Goal: Task Accomplishment & Management: Complete application form

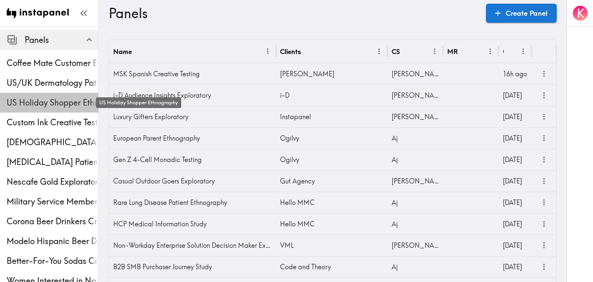
click at [43, 102] on span "US Holiday Shopper Ethnography" at bounding box center [53, 103] width 92 height 12
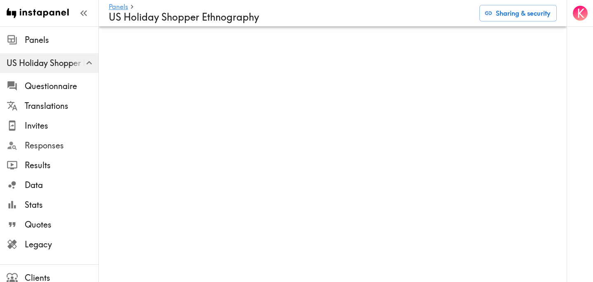
click at [51, 143] on span "Responses" at bounding box center [62, 146] width 74 height 12
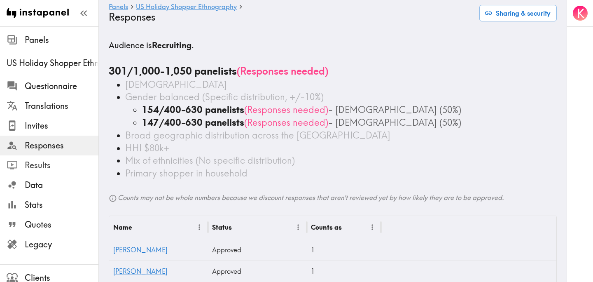
click at [57, 162] on span "Results" at bounding box center [62, 165] width 74 height 12
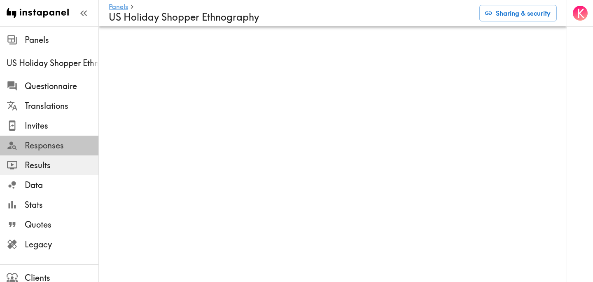
click at [61, 142] on span "Responses" at bounding box center [62, 146] width 74 height 12
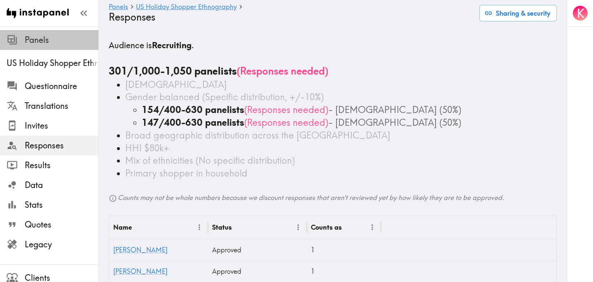
click at [40, 47] on span "Panels" at bounding box center [62, 40] width 74 height 15
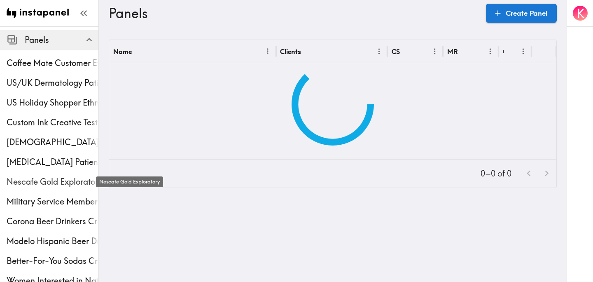
click at [48, 176] on span "Nescafe Gold Exploratory" at bounding box center [53, 182] width 92 height 12
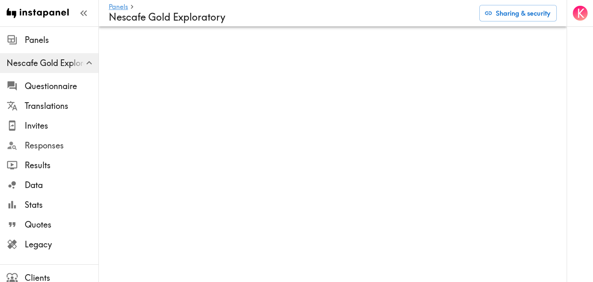
click at [54, 149] on span "Responses" at bounding box center [62, 146] width 74 height 12
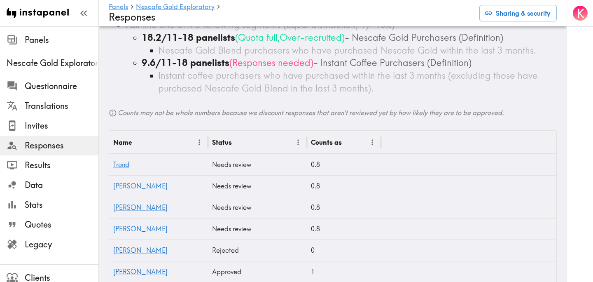
scroll to position [162, 0]
click at [55, 244] on span "Legacy" at bounding box center [62, 245] width 74 height 12
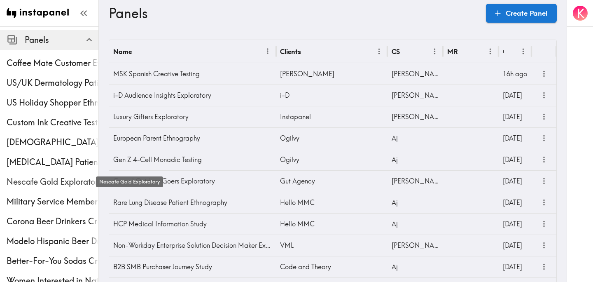
click at [48, 180] on span "Nescafe Gold Exploratory" at bounding box center [53, 182] width 92 height 12
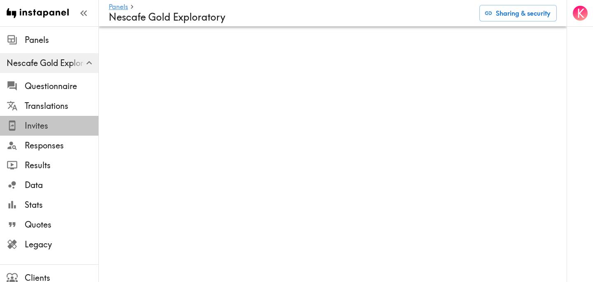
click at [54, 127] on span "Invites" at bounding box center [62, 126] width 74 height 12
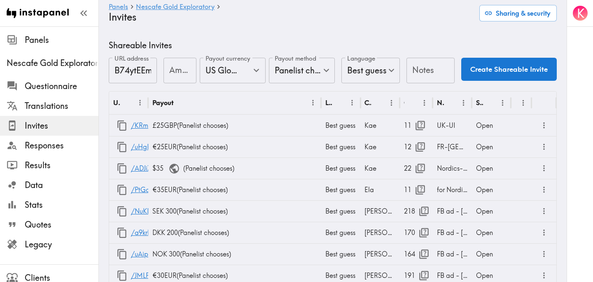
click at [178, 77] on input "Amount" at bounding box center [180, 71] width 33 height 26
click at [254, 70] on icon "Open" at bounding box center [256, 70] width 11 height 11
type input "25"
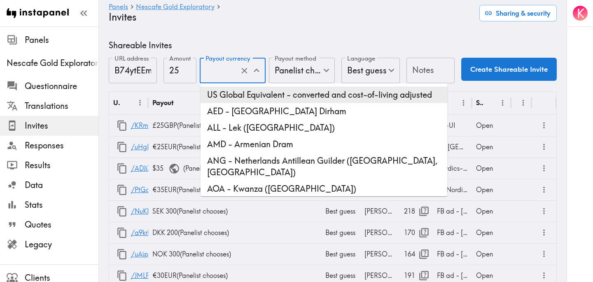
click at [292, 98] on li "US Global Equivalent - converted and cost-of-living adjusted" at bounding box center [324, 95] width 247 height 16
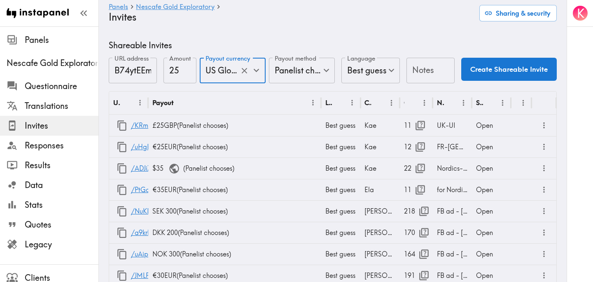
click at [425, 71] on input "Notes" at bounding box center [431, 71] width 48 height 26
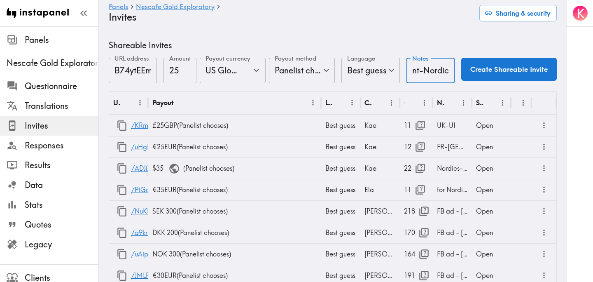
scroll to position [0, 40]
type input "Respondent-Nordics"
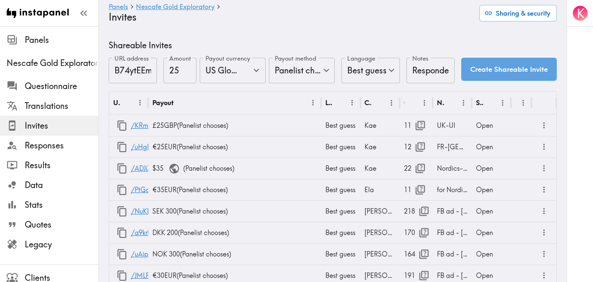
click at [508, 70] on button "Create Shareable Invite" at bounding box center [509, 69] width 96 height 23
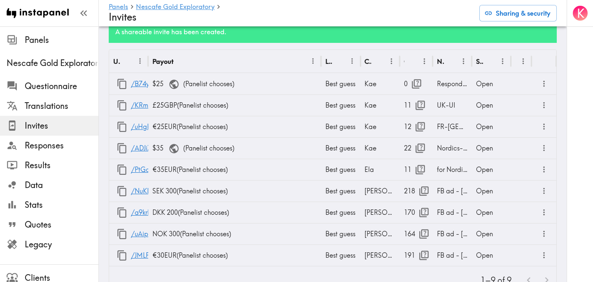
scroll to position [68, 0]
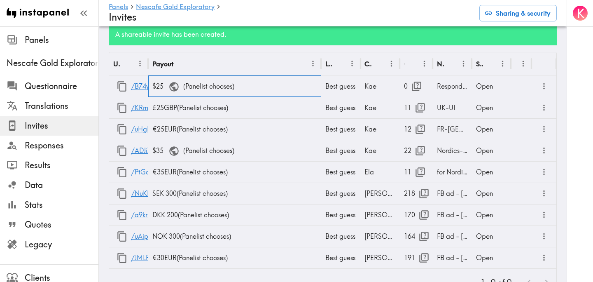
click at [206, 85] on div "$25 ( Panelist chooses )" at bounding box center [234, 85] width 173 height 21
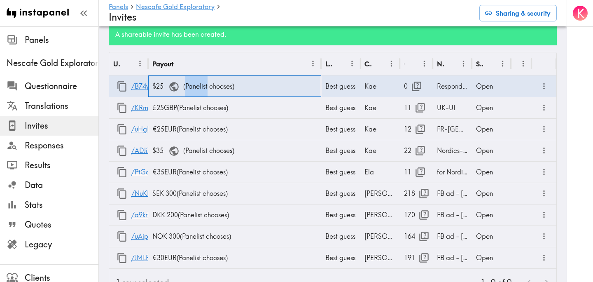
click at [206, 85] on div "$25 ( Panelist chooses )" at bounding box center [234, 85] width 173 height 21
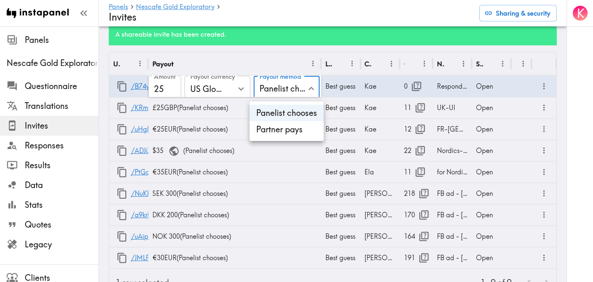
click at [284, 135] on li "Partner pays" at bounding box center [287, 129] width 74 height 16
type input "Partner pays"
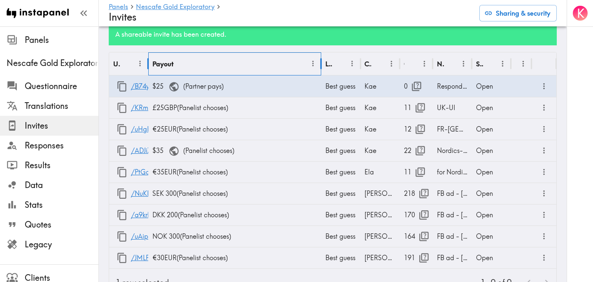
click at [298, 61] on div "Payout" at bounding box center [229, 63] width 154 height 23
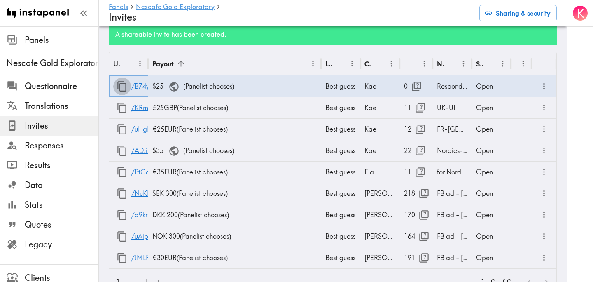
click at [122, 86] on icon "button" at bounding box center [122, 86] width 11 height 11
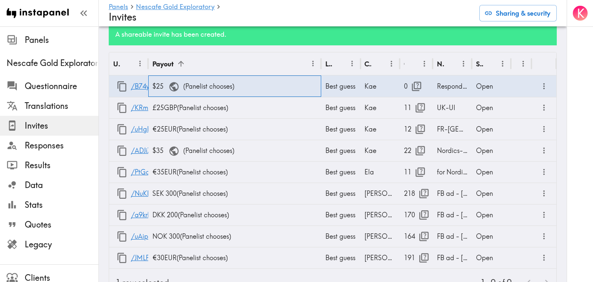
click at [234, 87] on div "$25 ( Panelist chooses )" at bounding box center [234, 85] width 173 height 21
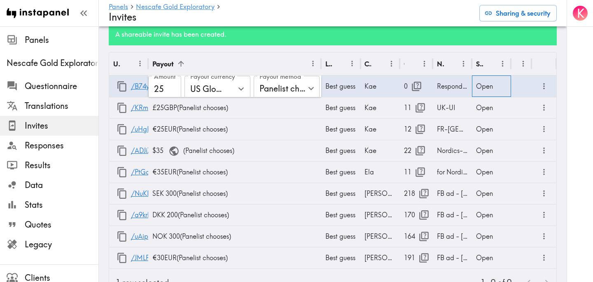
click at [483, 85] on div "Open" at bounding box center [491, 85] width 39 height 21
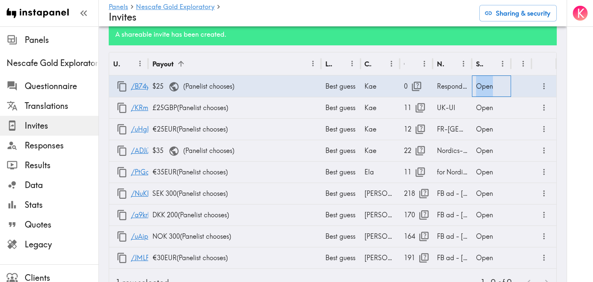
click at [483, 85] on div "Open" at bounding box center [491, 85] width 39 height 21
click at [487, 130] on li "Closed" at bounding box center [491, 129] width 39 height 16
type input "Closed"
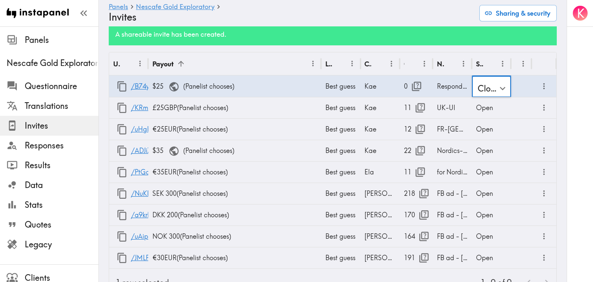
scroll to position [0, 0]
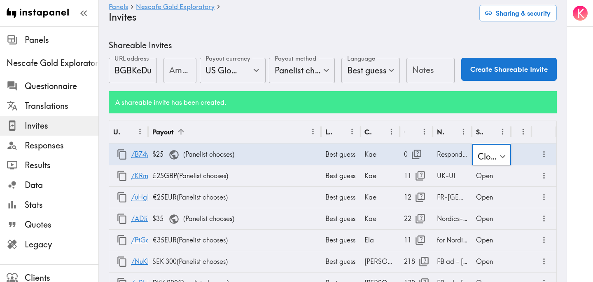
click at [175, 75] on input "Amount" at bounding box center [180, 71] width 33 height 26
type input "25"
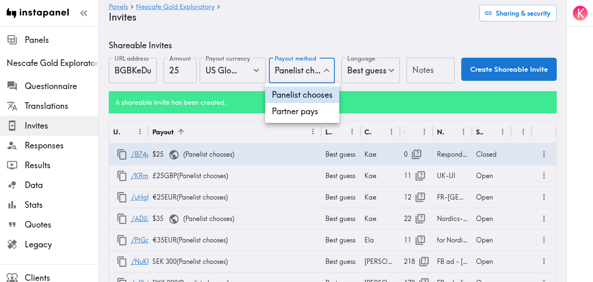
click at [315, 115] on li "Partner pays" at bounding box center [302, 111] width 74 height 16
type input "Partner pays"
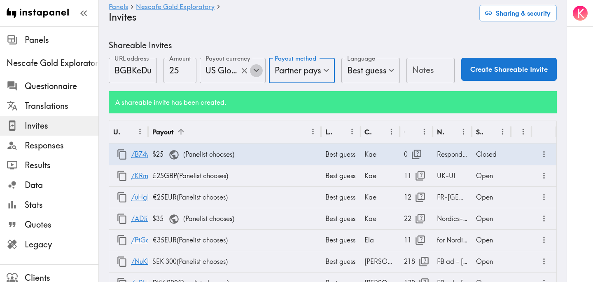
click at [256, 71] on icon "Open" at bounding box center [256, 70] width 6 height 3
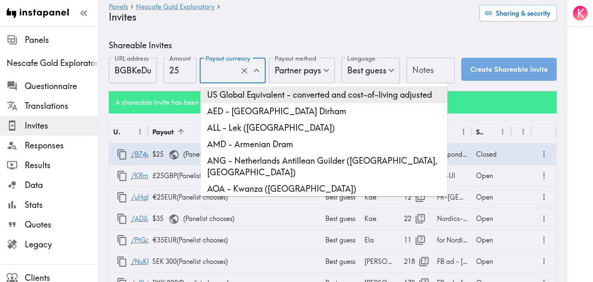
click at [261, 94] on li "US Global Equivalent - converted and cost-of-living adjusted" at bounding box center [324, 95] width 247 height 16
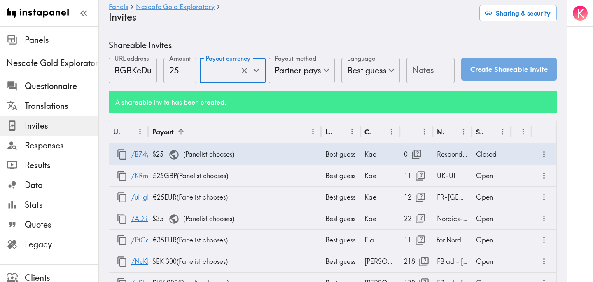
click at [419, 70] on input "Notes" at bounding box center [431, 71] width 48 height 26
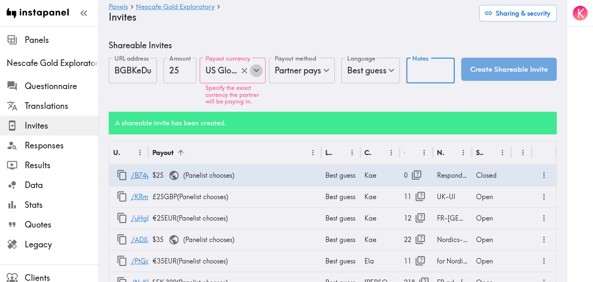
click at [258, 69] on icon "Open" at bounding box center [256, 70] width 11 height 11
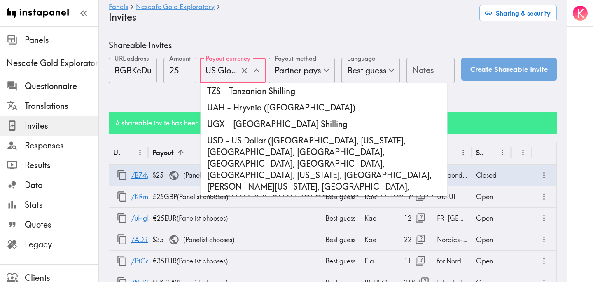
scroll to position [2572, 0]
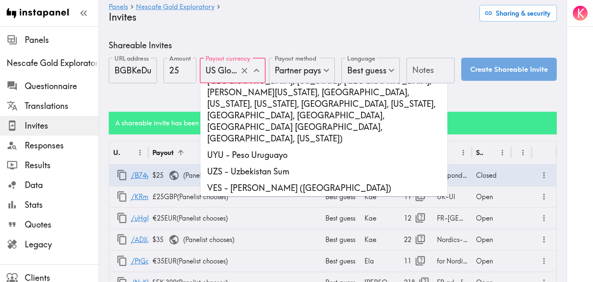
click at [183, 98] on div "Amount 25 Amount" at bounding box center [180, 81] width 33 height 47
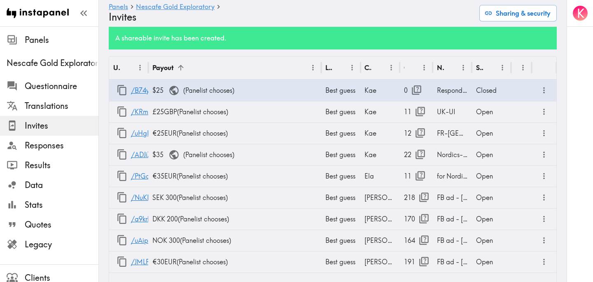
scroll to position [0, 0]
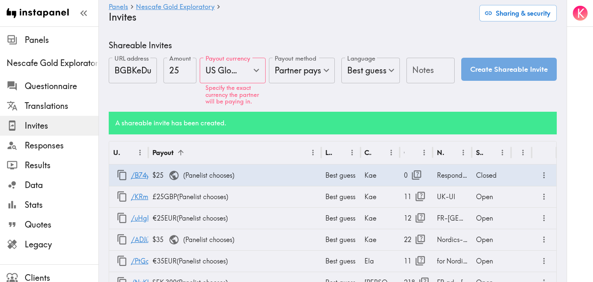
click at [179, 70] on input "25" at bounding box center [180, 71] width 33 height 26
type input "2"
click at [258, 71] on icon "Open" at bounding box center [256, 70] width 11 height 11
type input "300"
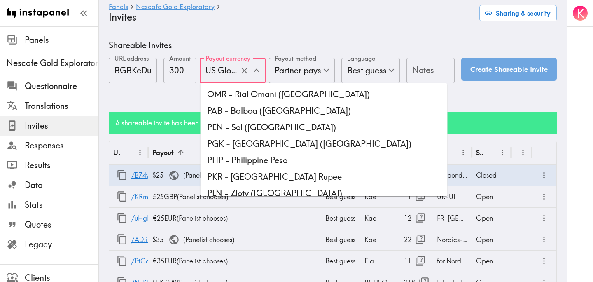
scroll to position [1934, 0]
type input "SEK - Swedish Krona"
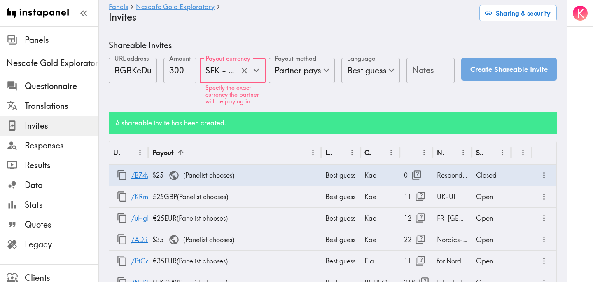
click at [426, 73] on input "Notes" at bounding box center [431, 71] width 48 height 26
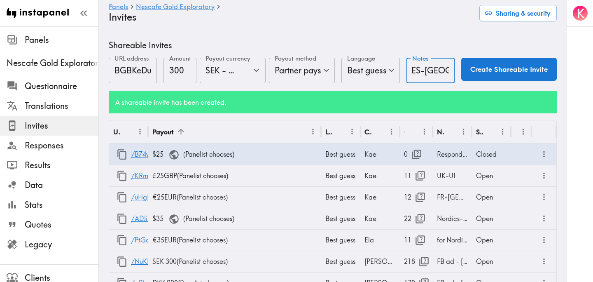
scroll to position [0, 10]
type input "RES-Sweden"
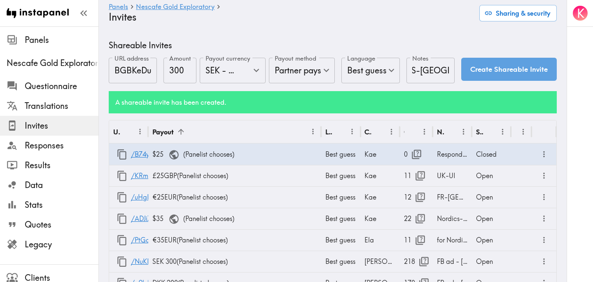
scroll to position [0, 0]
click at [491, 69] on button "Create Shareable Invite" at bounding box center [509, 69] width 96 height 23
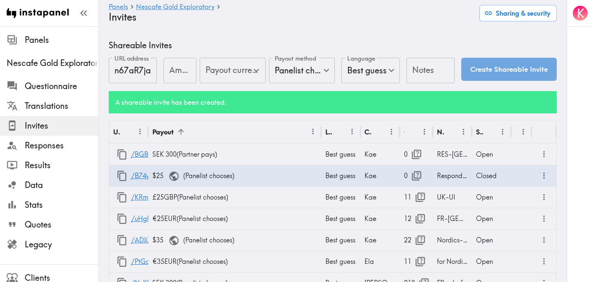
type input "US Global Equivalent - converted and cost-of-living adjusted"
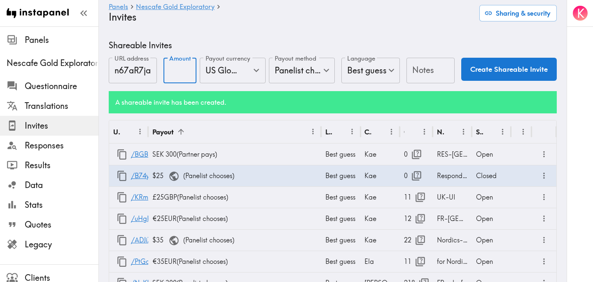
click at [178, 69] on input "Amount" at bounding box center [180, 71] width 33 height 26
click at [260, 69] on icon "Open" at bounding box center [256, 70] width 11 height 11
type input "300"
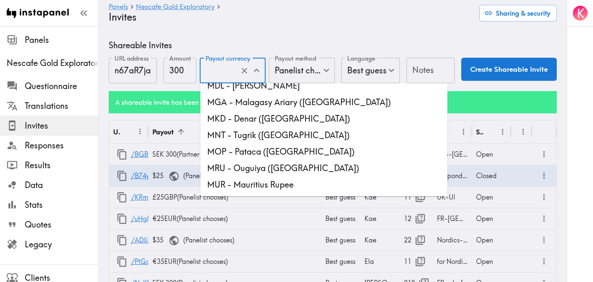
scroll to position [1607, 0]
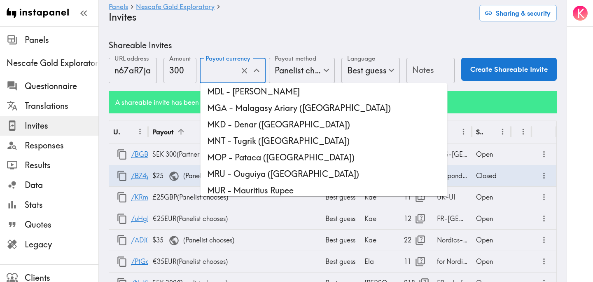
type input "NOK - Norwegian Krone (Norway, Bouvet Island, Svalbard and Jan Mayen)"
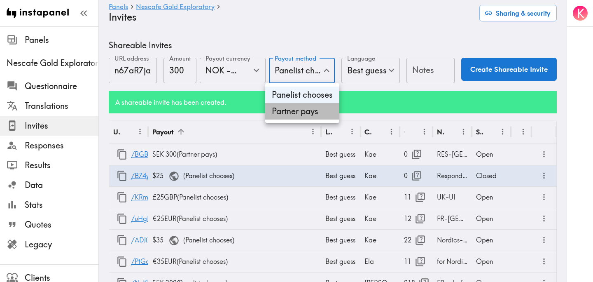
click at [315, 108] on li "Partner pays" at bounding box center [302, 111] width 74 height 16
type input "Partner pays"
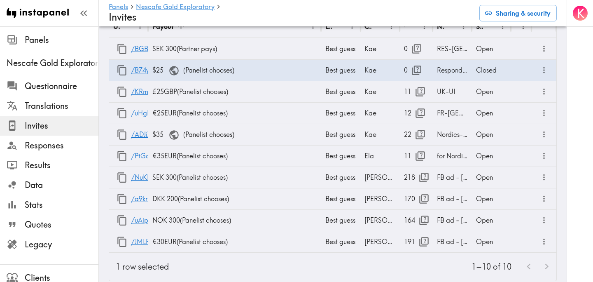
scroll to position [104, 0]
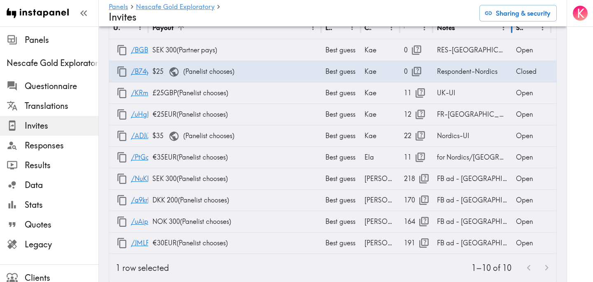
drag, startPoint x: 472, startPoint y: 31, endPoint x: 512, endPoint y: 30, distance: 40.0
click at [512, 30] on div at bounding box center [512, 27] width 4 height 23
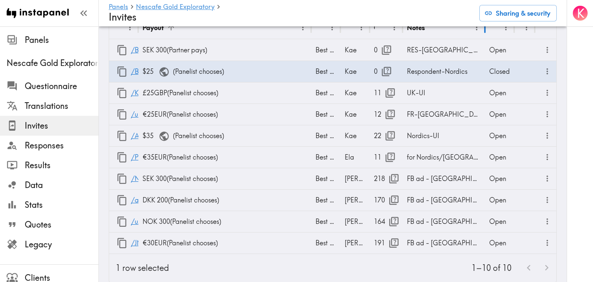
click at [485, 30] on div at bounding box center [485, 27] width 4 height 23
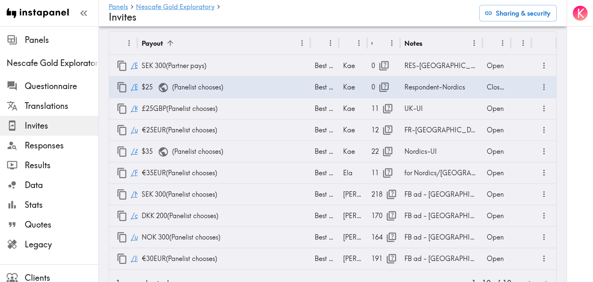
scroll to position [0, 0]
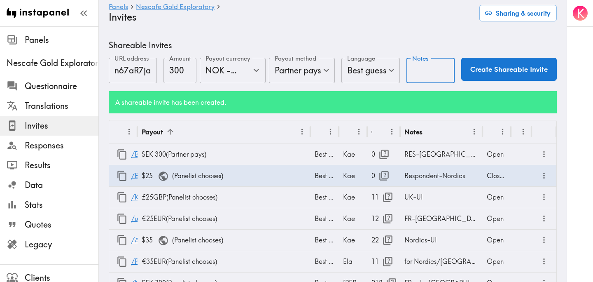
click at [424, 66] on input "Notes" at bounding box center [431, 71] width 48 height 26
type input "E"
type input "RES-Norway"
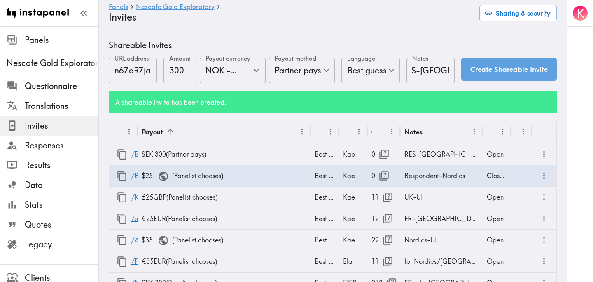
scroll to position [0, 0]
click at [515, 73] on button "Create Shareable Invite" at bounding box center [509, 69] width 96 height 23
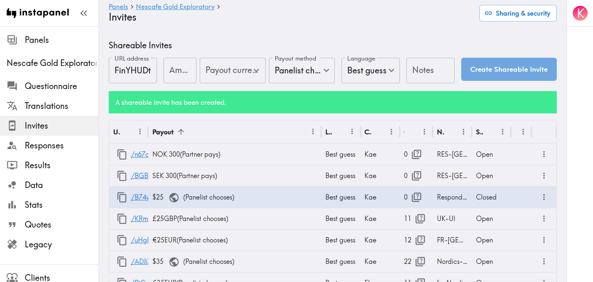
type input "US Global Equivalent - converted and cost-of-living adjusted"
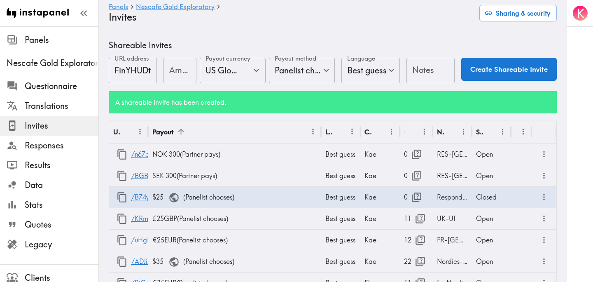
click at [177, 70] on input "Amount" at bounding box center [180, 71] width 33 height 26
click at [259, 72] on icon "Open" at bounding box center [256, 70] width 11 height 11
type input "300"
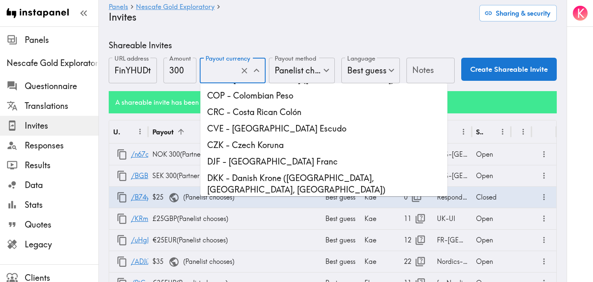
scroll to position [551, 0]
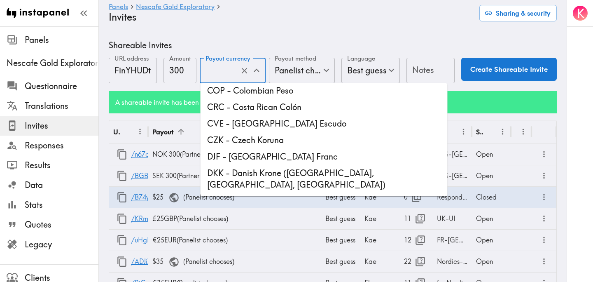
click at [264, 165] on li "DKK - Danish Krone (Denmark, Faroe Islands, Greenland)" at bounding box center [324, 179] width 247 height 28
type input "DKK - Danish Krone (Denmark, Faroe Islands, Greenland)"
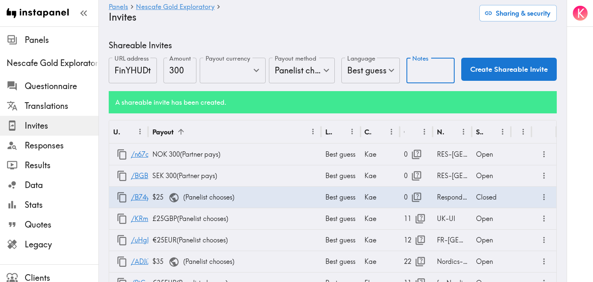
scroll to position [0, 0]
click at [424, 72] on input "Notes" at bounding box center [431, 71] width 48 height 26
type input "RES-Denmark"
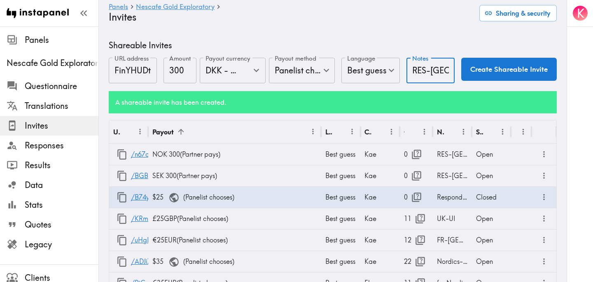
click at [505, 70] on button "Create Shareable Invite" at bounding box center [509, 69] width 96 height 23
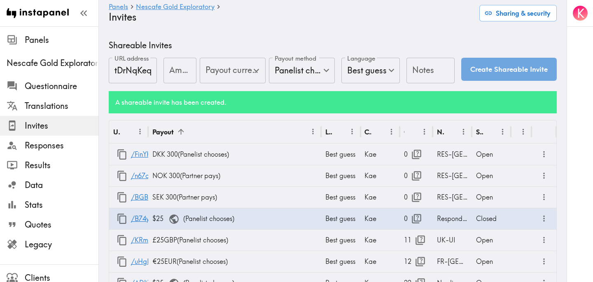
type input "US Global Equivalent - converted and cost-of-living adjusted"
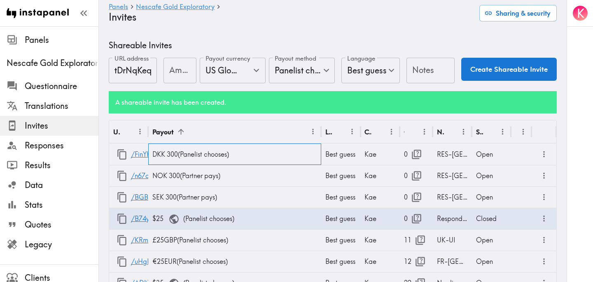
click at [209, 155] on div "DKK 300 ( Panelist chooses )" at bounding box center [234, 153] width 173 height 21
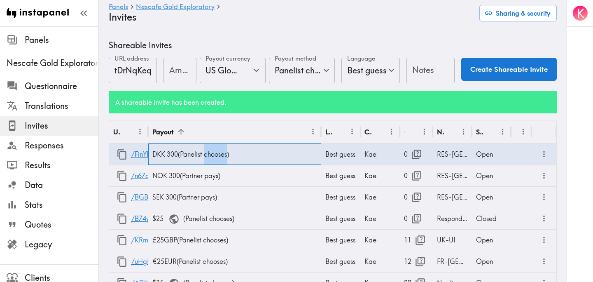
click at [209, 155] on div "DKK 300 ( Panelist chooses )" at bounding box center [234, 153] width 173 height 21
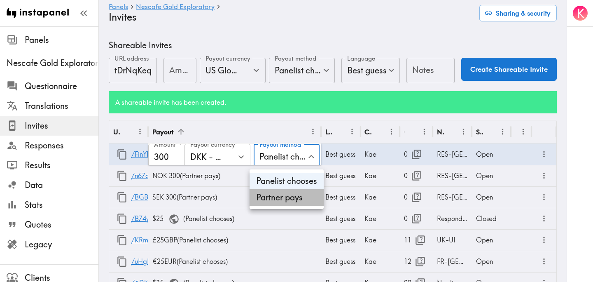
click at [293, 192] on li "Partner pays" at bounding box center [287, 197] width 74 height 16
type input "Partner pays"
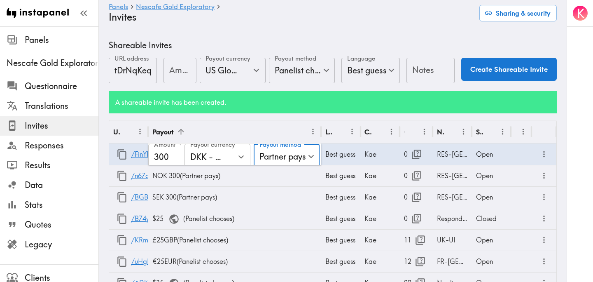
click at [284, 87] on div "Shareable Invites URL address tDrNqKeqN URL address Amount Amount Payout curren…" at bounding box center [333, 235] width 448 height 390
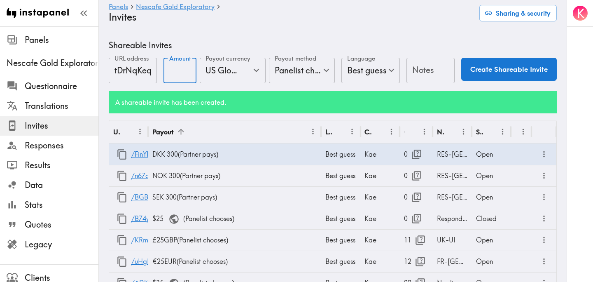
click at [175, 73] on input "Amount" at bounding box center [180, 71] width 33 height 26
click at [257, 71] on icon "Open" at bounding box center [256, 70] width 6 height 3
type input "35"
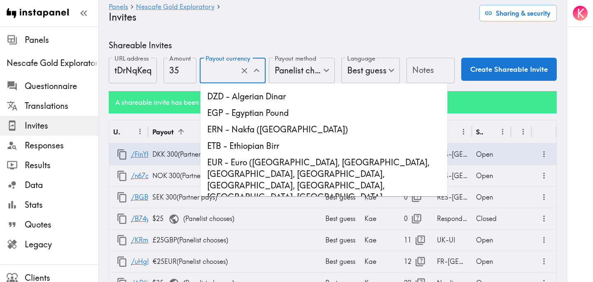
scroll to position [676, 0]
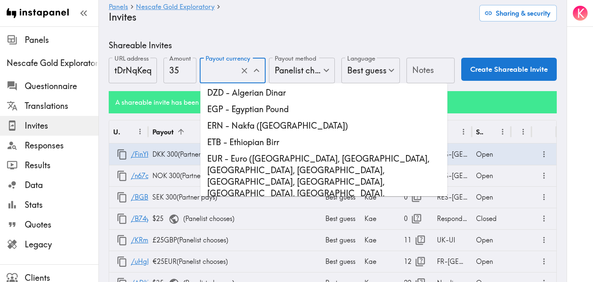
click at [169, 86] on div "Shareable Invites URL address tDrNqKeqN URL address Amount 35 Amount Payout cur…" at bounding box center [333, 235] width 448 height 390
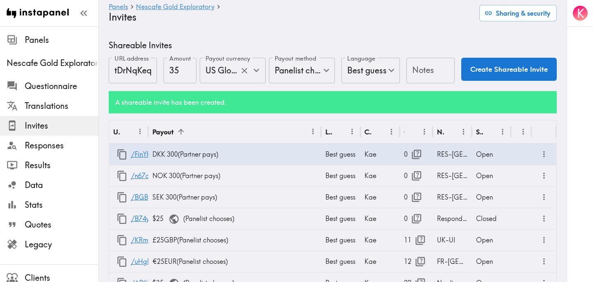
click at [259, 74] on icon "Open" at bounding box center [256, 70] width 11 height 11
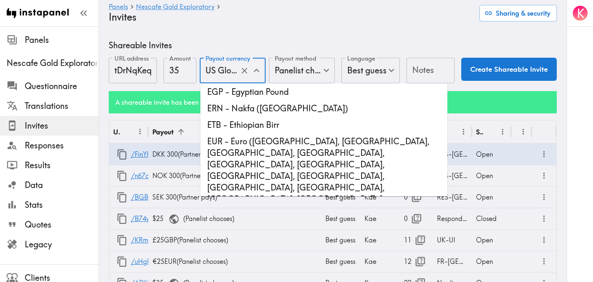
scroll to position [693, 0]
click at [284, 148] on li "EUR - Euro (Åland Islands, Andorra, Austria, Belgium, Cyprus, Estonia, European…" at bounding box center [324, 239] width 247 height 213
type input "EUR - Euro (Åland Islands, Andorra, Austria, Belgium, Cyprus, Estonia, European…"
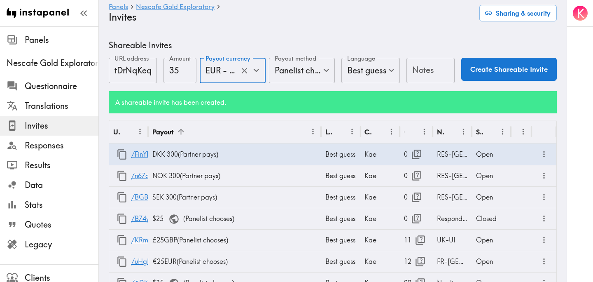
click at [424, 74] on input "Notes" at bounding box center [431, 71] width 48 height 26
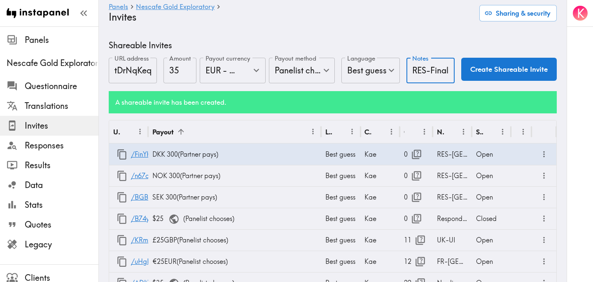
scroll to position [0, 9]
click at [438, 73] on input "RES-Finalnd" at bounding box center [431, 71] width 48 height 26
type input "RES-Finland"
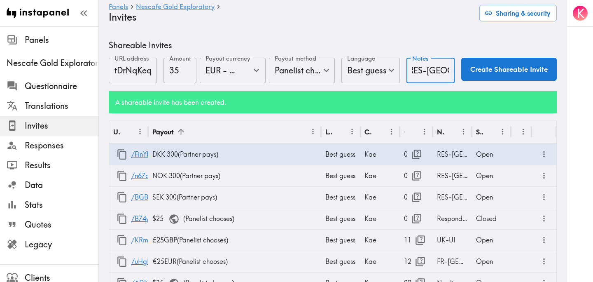
scroll to position [0, 0]
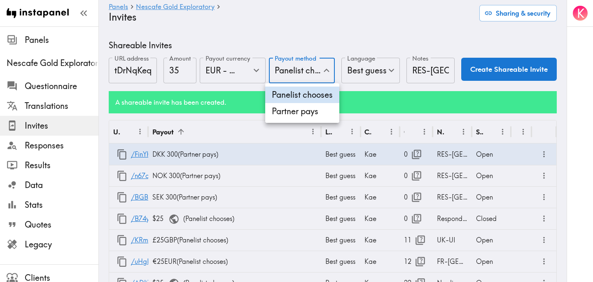
click at [299, 114] on li "Partner pays" at bounding box center [302, 111] width 74 height 16
type input "Partner pays"
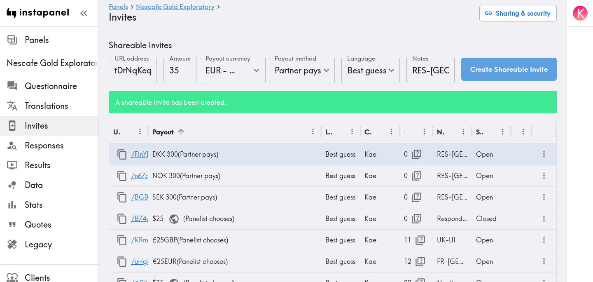
click at [507, 76] on button "Create Shareable Invite" at bounding box center [509, 69] width 96 height 23
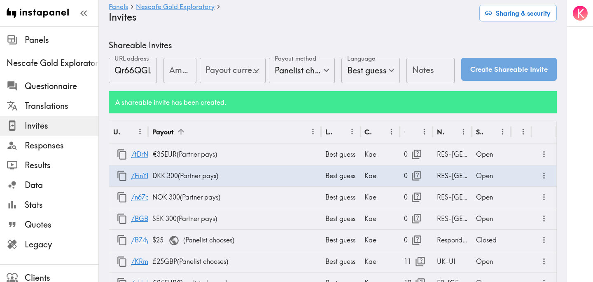
type input "US Global Equivalent - converted and cost-of-living adjusted"
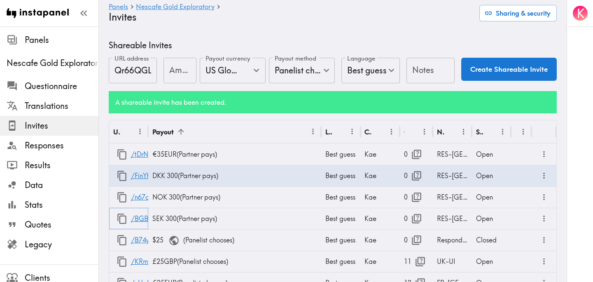
click at [121, 220] on icon "button" at bounding box center [122, 218] width 11 height 11
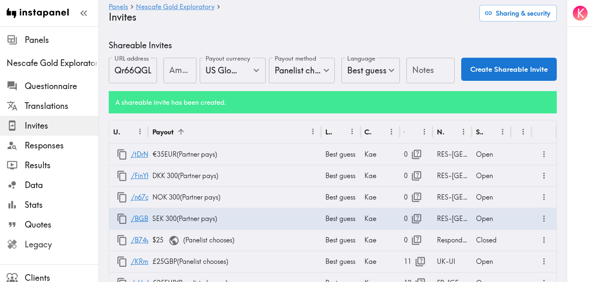
click at [63, 237] on span "Legacy" at bounding box center [62, 244] width 74 height 15
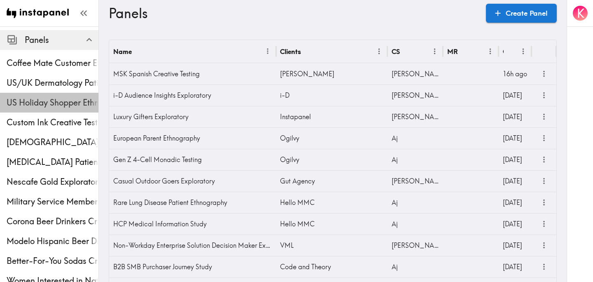
click at [35, 95] on span "US Holiday Shopper Ethnography" at bounding box center [53, 102] width 92 height 15
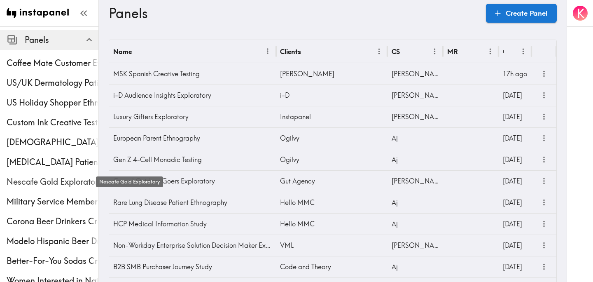
click at [53, 178] on span "Nescafe Gold Exploratory" at bounding box center [53, 182] width 92 height 12
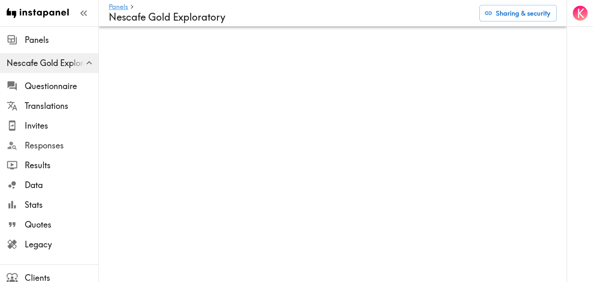
click at [62, 146] on span "Responses" at bounding box center [62, 146] width 74 height 12
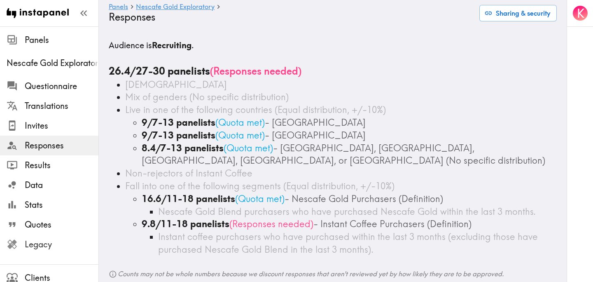
click at [66, 247] on span "Legacy" at bounding box center [62, 245] width 74 height 12
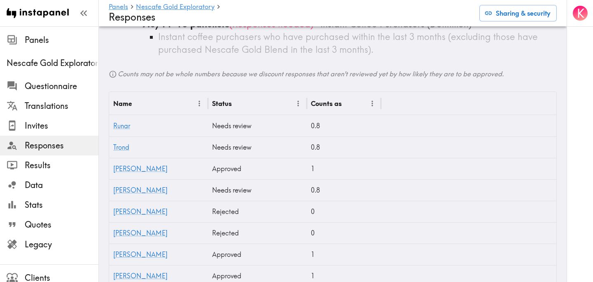
scroll to position [202, 0]
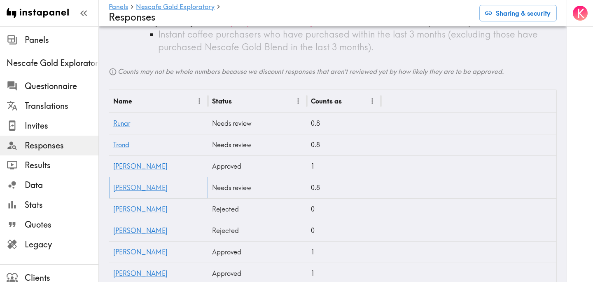
click at [126, 189] on link "[PERSON_NAME]" at bounding box center [140, 187] width 54 height 8
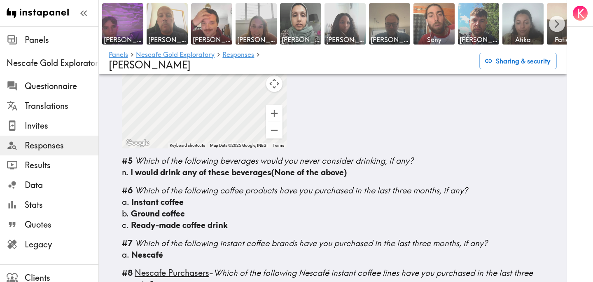
scroll to position [386, 0]
click at [57, 244] on span "Legacy" at bounding box center [62, 245] width 74 height 12
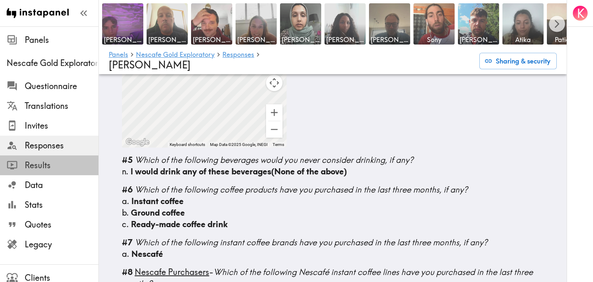
click at [54, 164] on span "Results" at bounding box center [62, 165] width 74 height 12
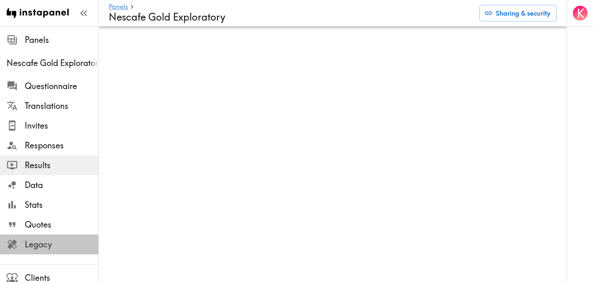
click at [49, 243] on span "Legacy" at bounding box center [62, 245] width 74 height 12
click at [63, 126] on span "Invites" at bounding box center [62, 126] width 74 height 12
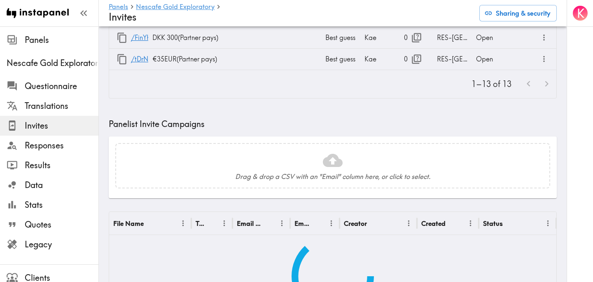
scroll to position [352, 0]
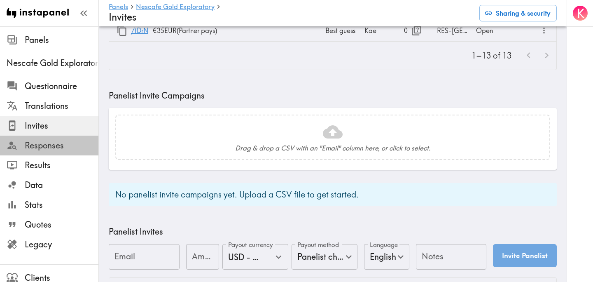
click at [62, 145] on span "Responses" at bounding box center [62, 146] width 74 height 12
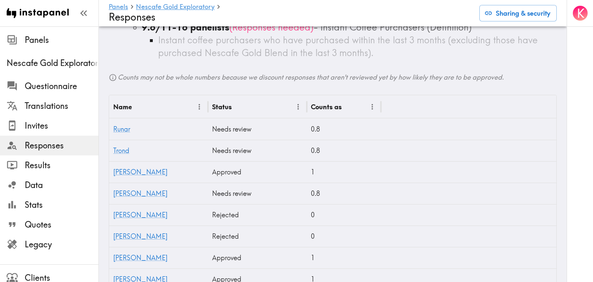
scroll to position [200, 0]
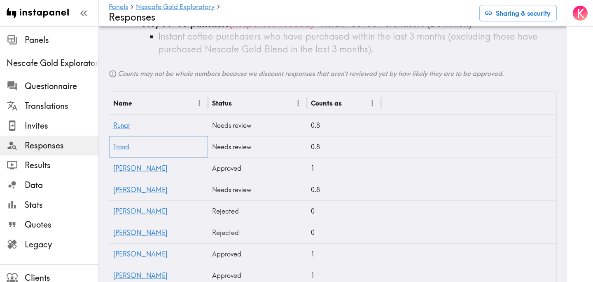
click at [117, 150] on link "Trond" at bounding box center [121, 147] width 16 height 8
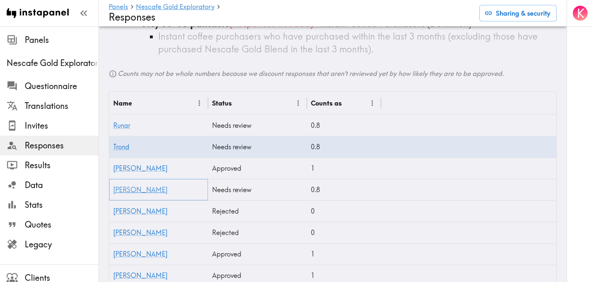
click at [124, 188] on link "[PERSON_NAME]" at bounding box center [140, 189] width 54 height 8
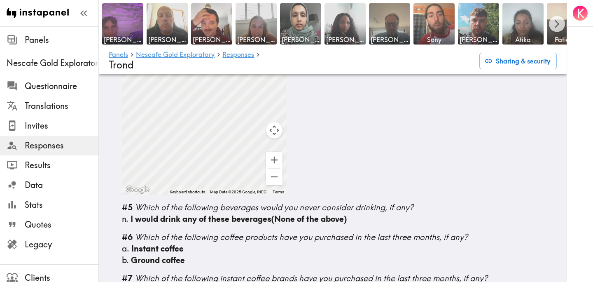
scroll to position [327, 0]
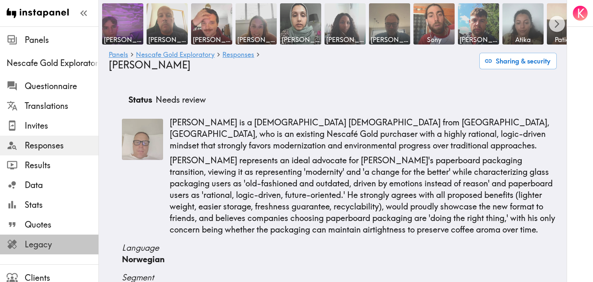
click at [63, 246] on span "Legacy" at bounding box center [62, 245] width 74 height 12
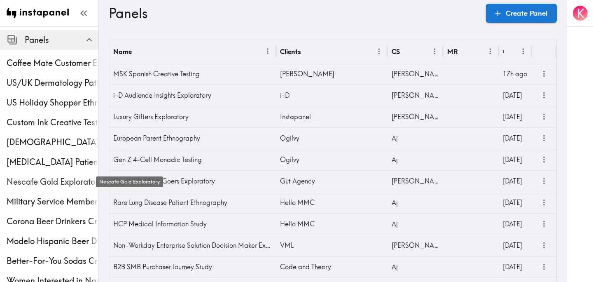
click at [35, 176] on span "Nescafe Gold Exploratory" at bounding box center [53, 182] width 92 height 12
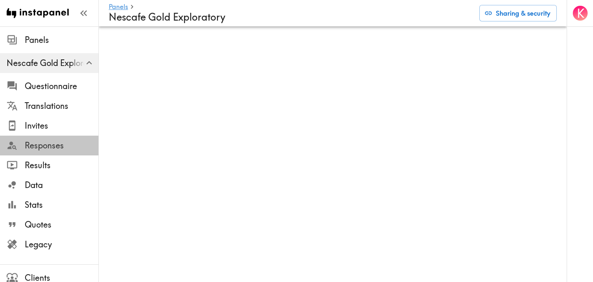
click at [65, 143] on span "Responses" at bounding box center [62, 146] width 74 height 12
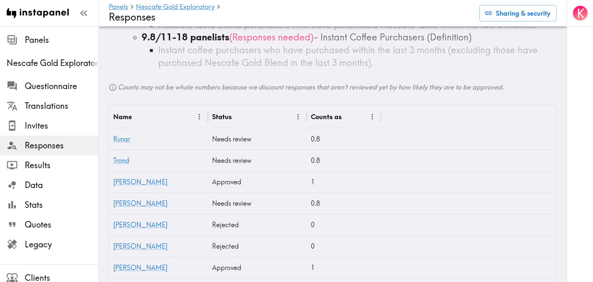
scroll to position [189, 0]
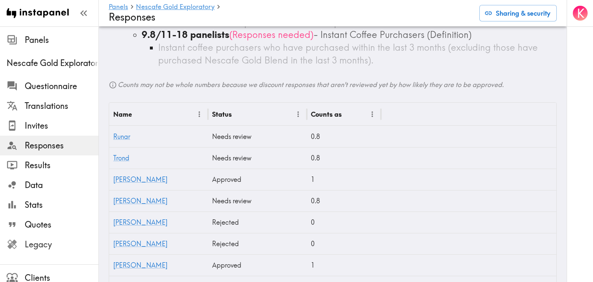
click at [26, 251] on span "Legacy" at bounding box center [62, 244] width 74 height 15
click at [130, 202] on link "[PERSON_NAME]" at bounding box center [140, 201] width 54 height 8
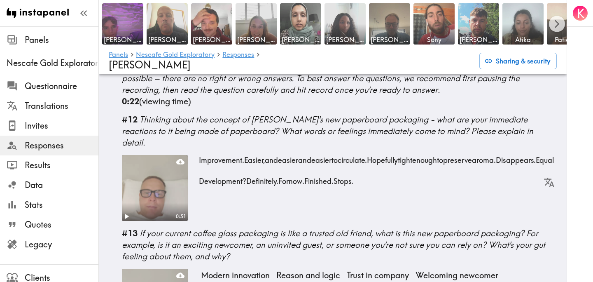
scroll to position [795, 0]
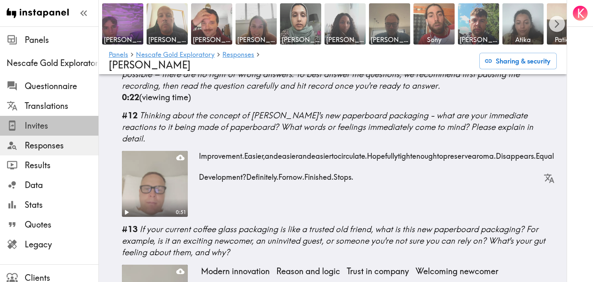
click at [33, 125] on span "Invites" at bounding box center [62, 126] width 74 height 12
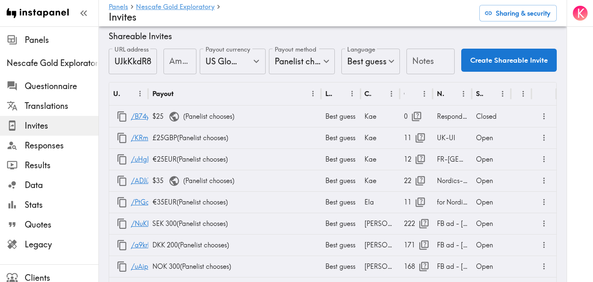
scroll to position [7, 0]
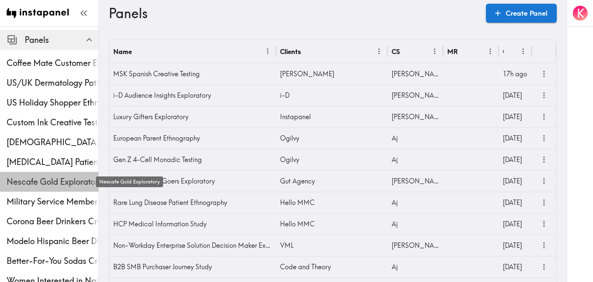
click at [42, 176] on span "Nescafe Gold Exploratory" at bounding box center [53, 182] width 92 height 12
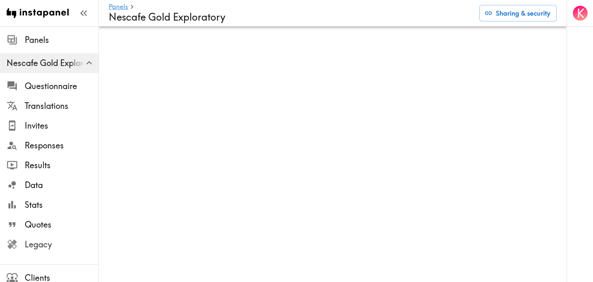
click at [59, 246] on span "Legacy" at bounding box center [62, 245] width 74 height 12
click at [51, 148] on span "Responses" at bounding box center [62, 146] width 74 height 12
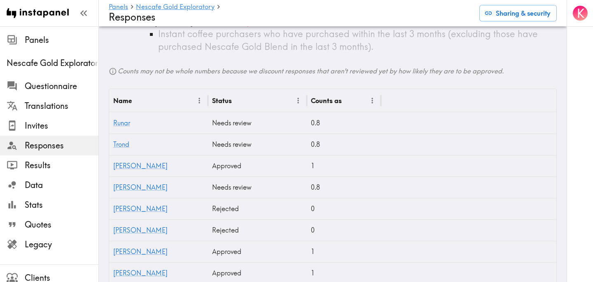
scroll to position [203, 0]
click at [46, 242] on span "Legacy" at bounding box center [62, 245] width 74 height 12
